Goal: Communication & Community: Participate in discussion

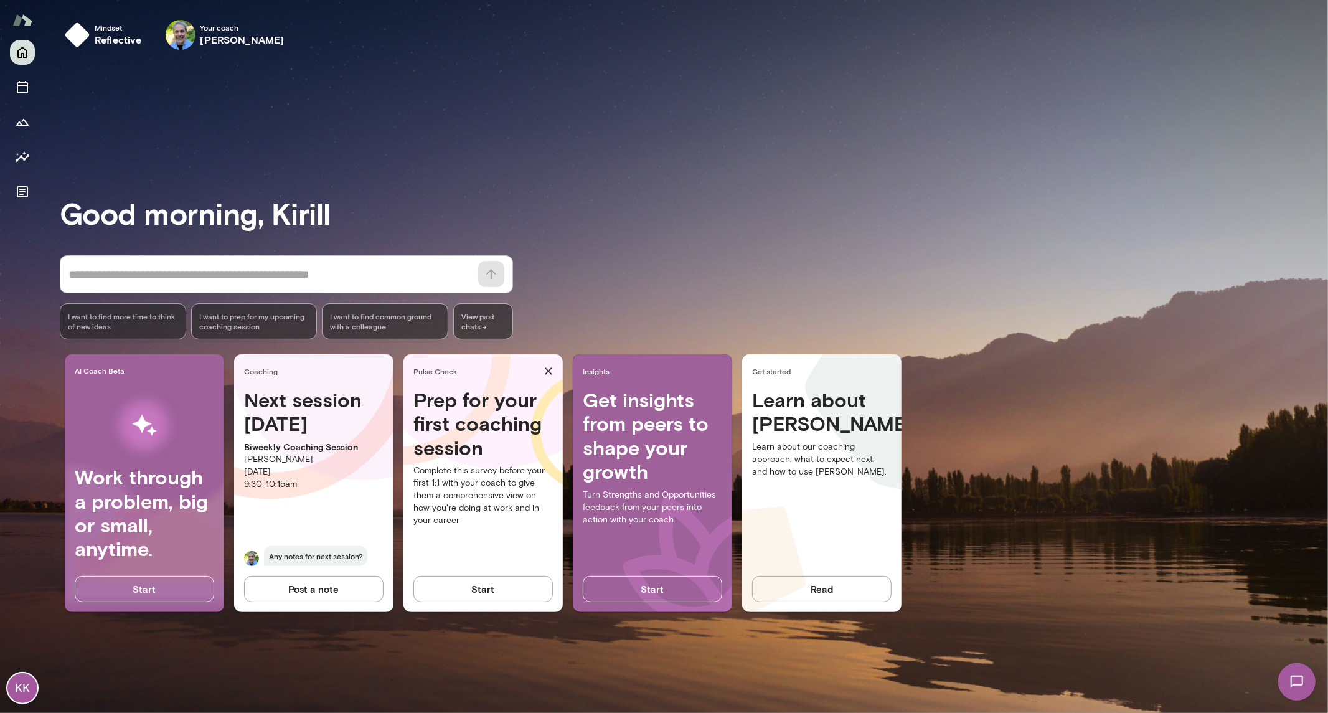
click at [1287, 672] on img at bounding box center [1295, 680] width 51 height 51
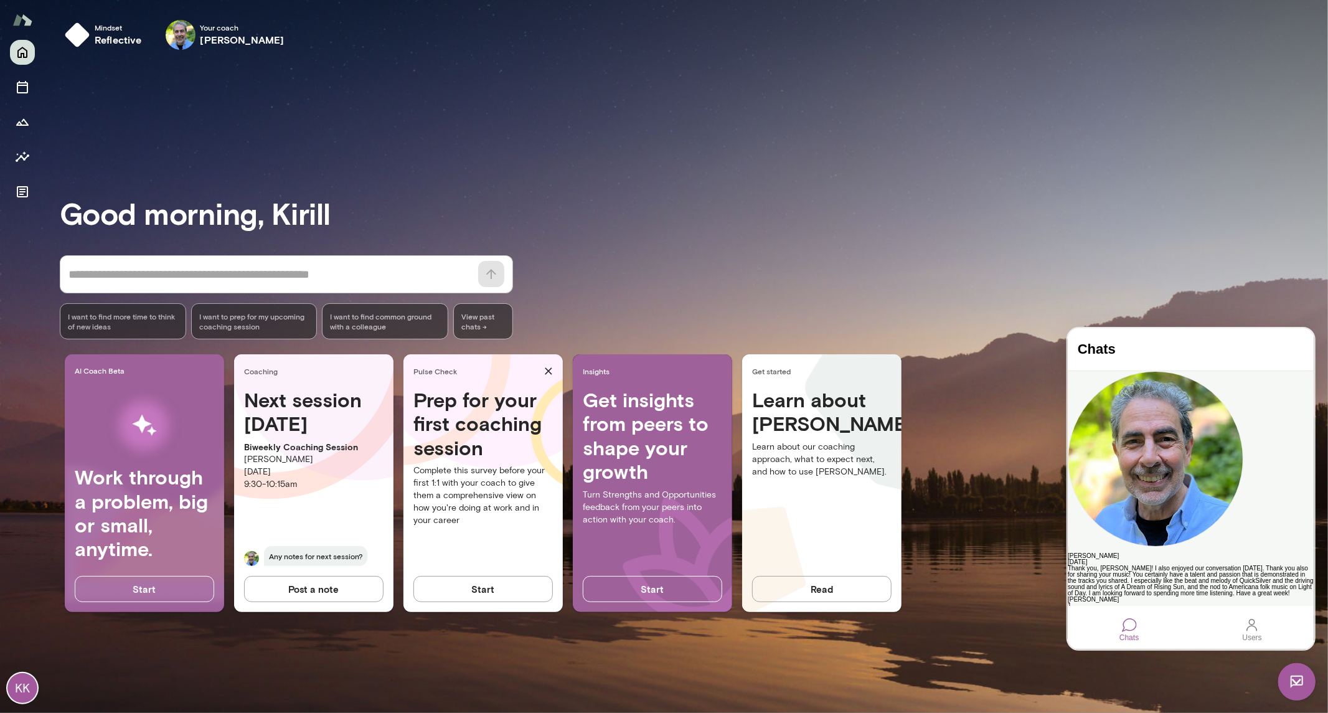
click at [1146, 565] on div "Thank you, [PERSON_NAME]! I also enjoyed our conversation [DATE]. Thank you als…" at bounding box center [1190, 583] width 246 height 37
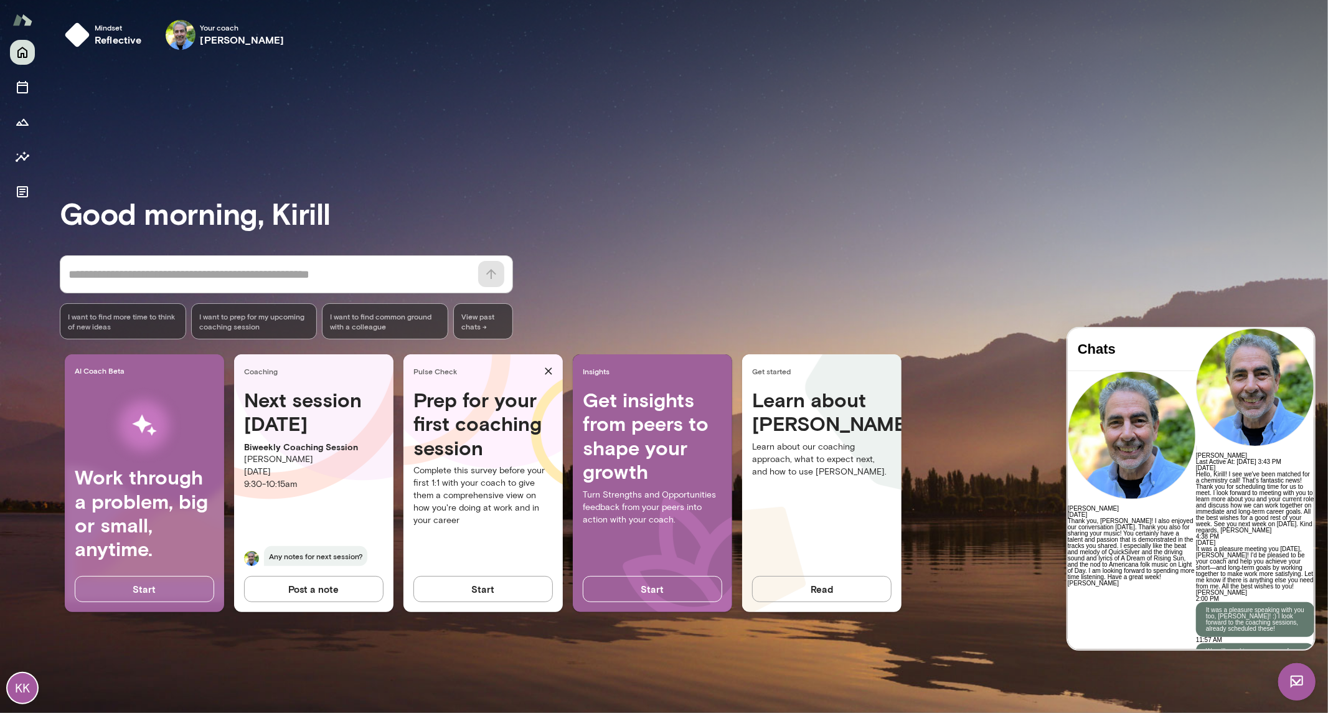
scroll to position [4797, 0]
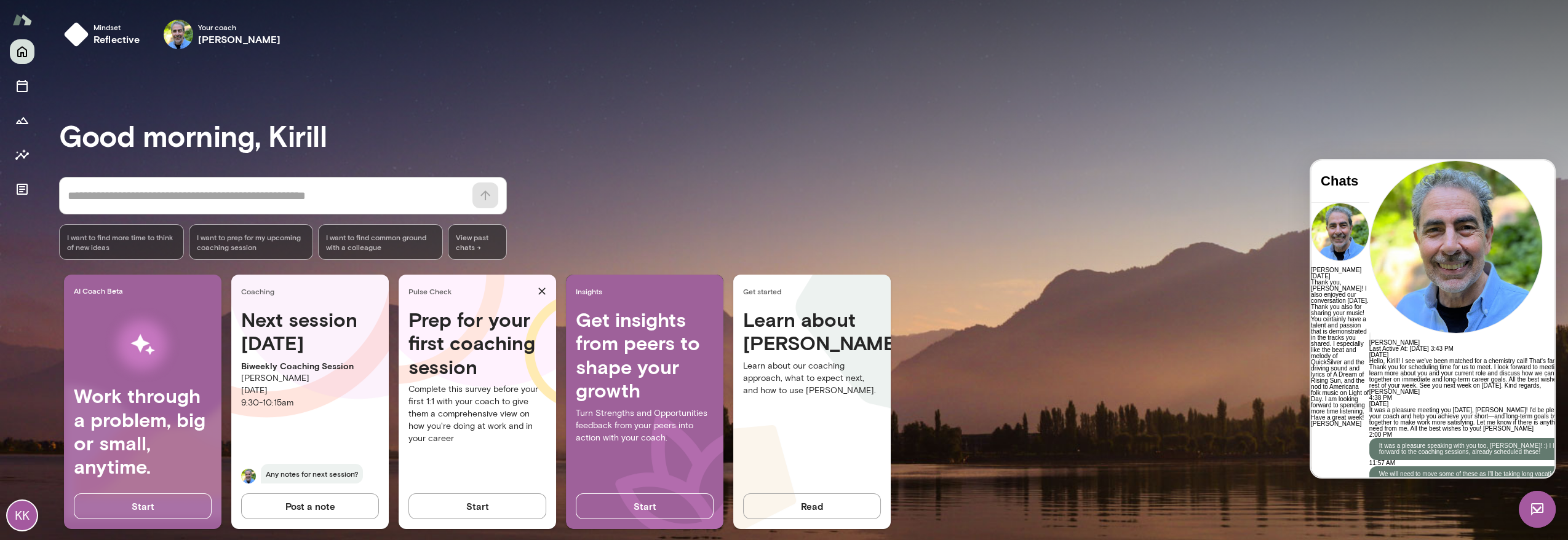
scroll to position [3846, 0]
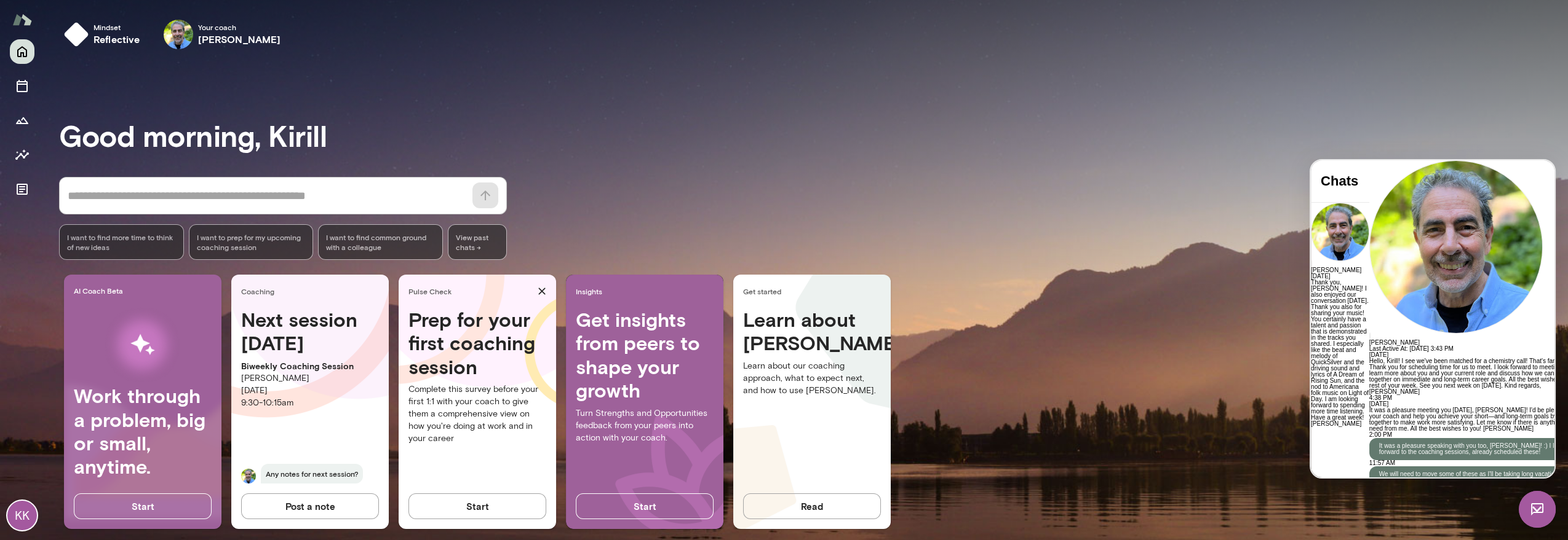
scroll to position [4667, 0]
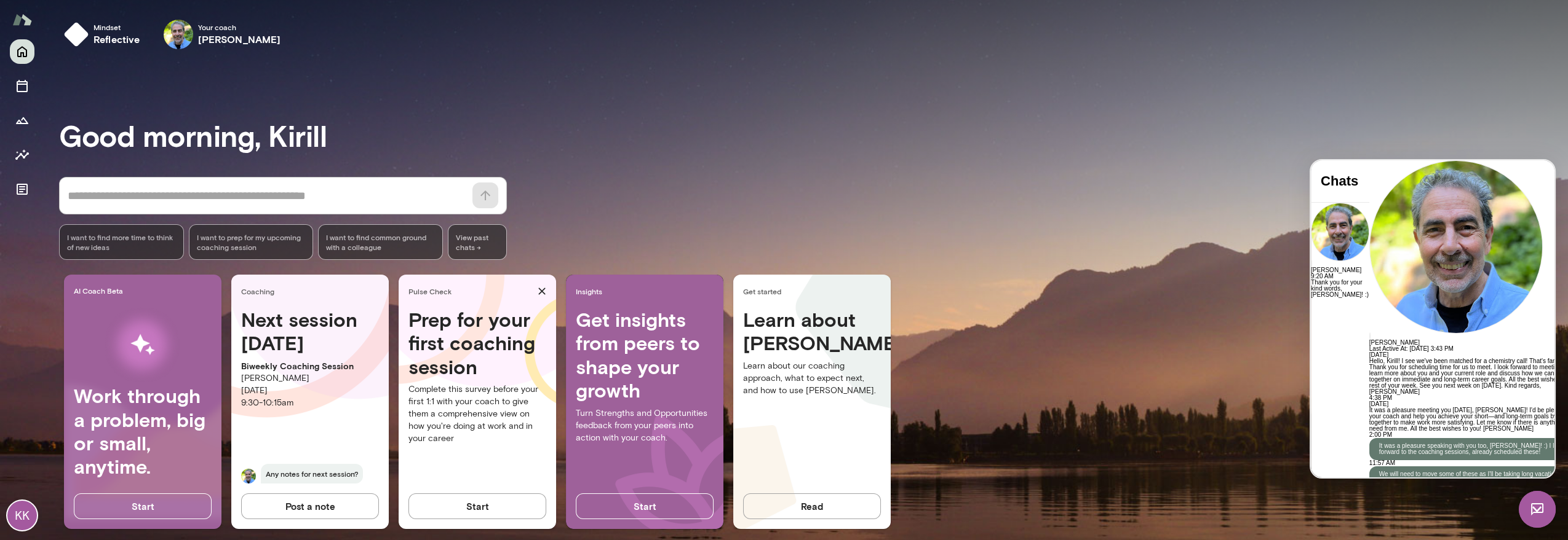
scroll to position [4882, 0]
click at [1154, 182] on div "* ​ ​ I want to find more time to think of new ideas I want to prep for my upco…" at bounding box center [813, 218] width 1509 height 83
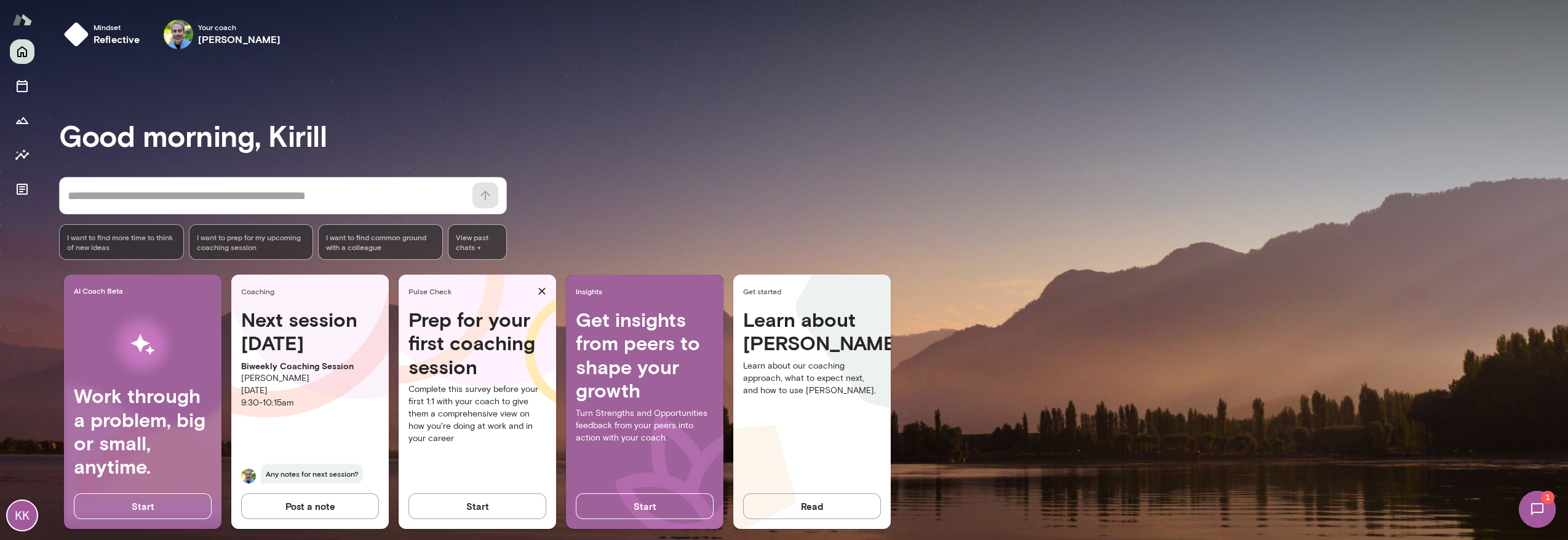
click at [1541, 494] on span "1" at bounding box center [1547, 498] width 14 height 14
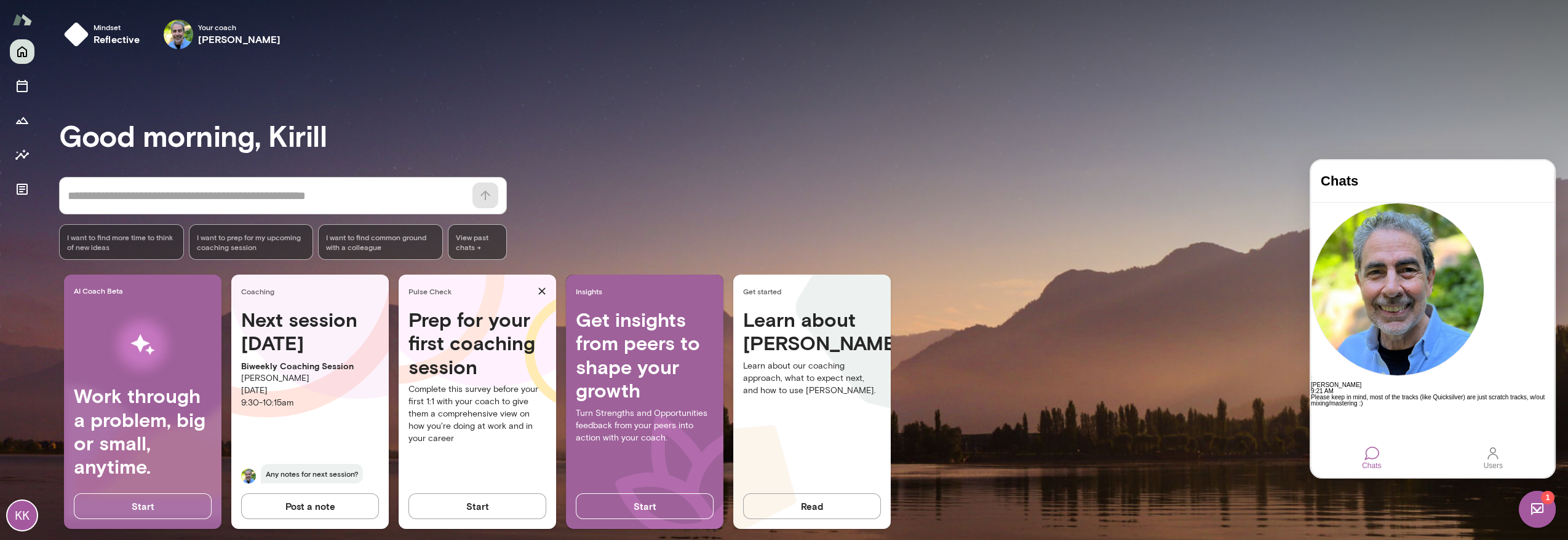
click at [1533, 502] on img at bounding box center [1536, 508] width 37 height 37
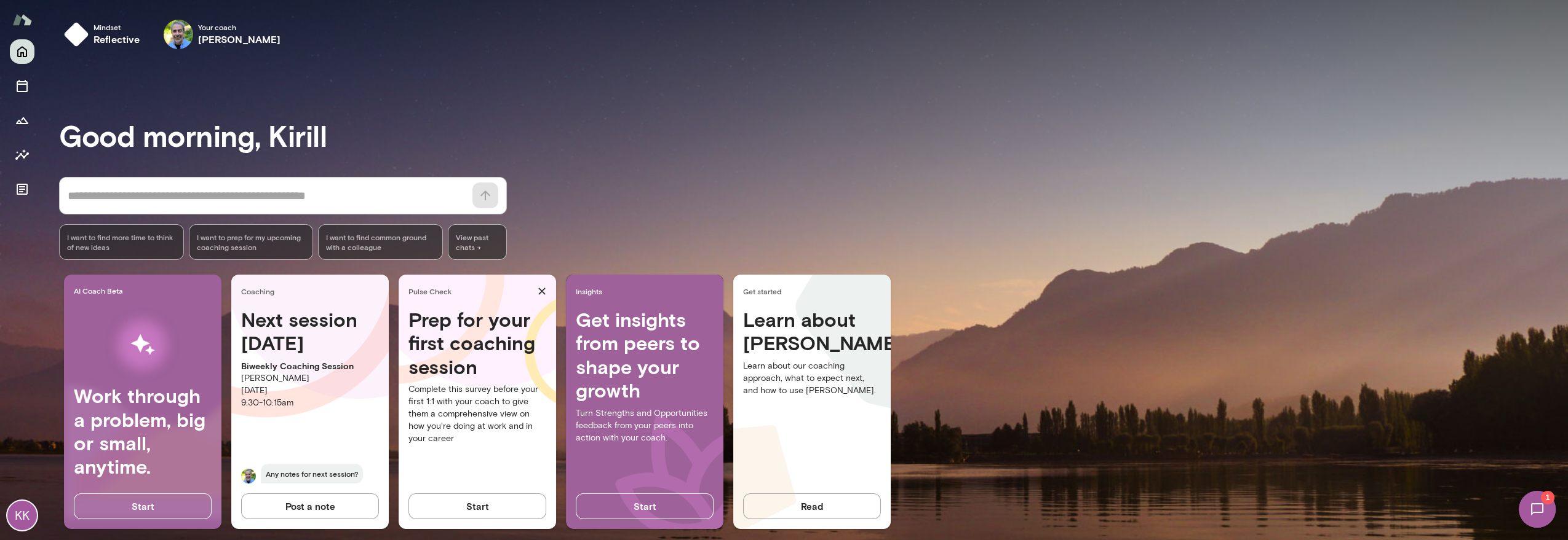
click at [1533, 502] on img at bounding box center [1536, 508] width 50 height 50
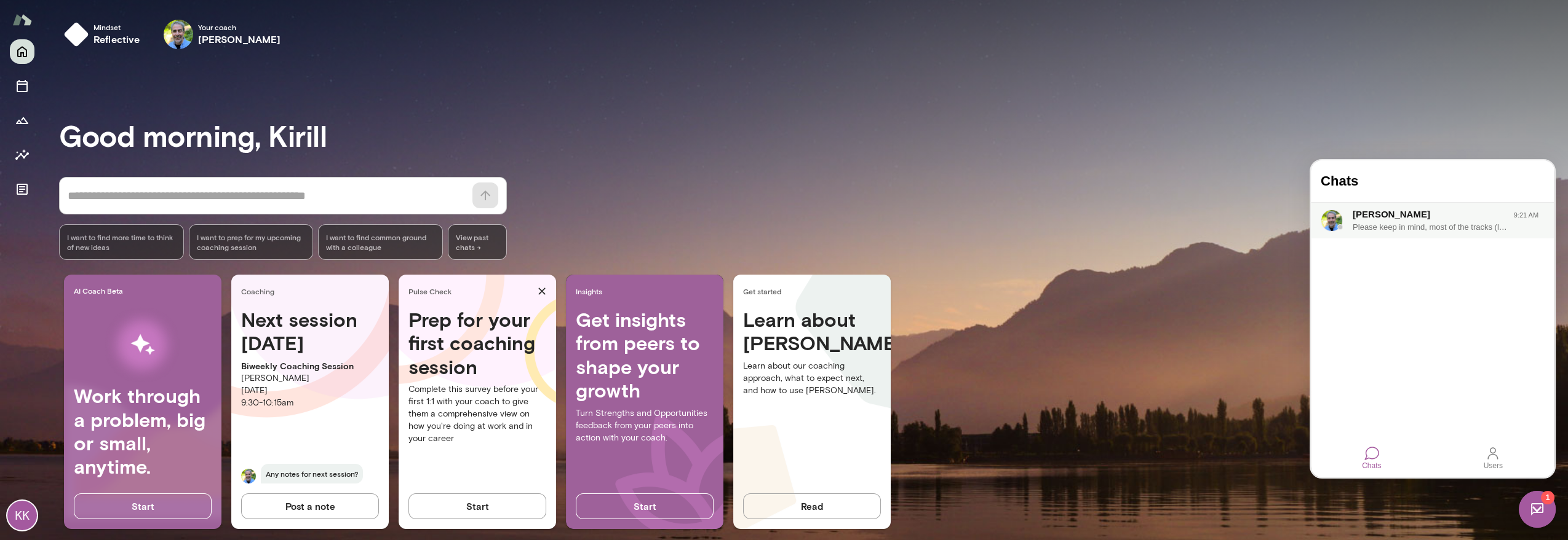
click at [1424, 222] on div "Please keep in mind, most of the tracks (like Quicksilver) are just scratch tra…" at bounding box center [1430, 227] width 155 height 12
